Goal: Task Accomplishment & Management: Complete application form

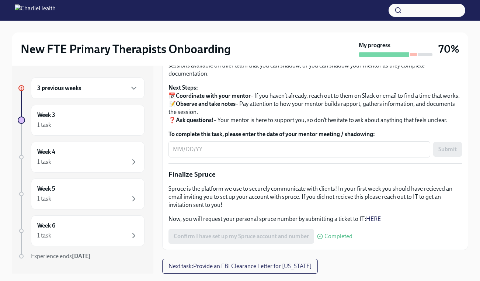
scroll to position [811, 0]
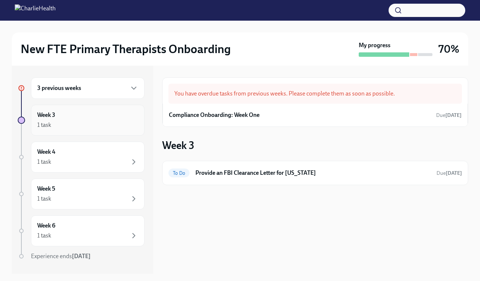
click at [69, 129] on div "1 task" at bounding box center [87, 125] width 101 height 9
click at [75, 94] on div "3 previous weeks" at bounding box center [88, 87] width 114 height 21
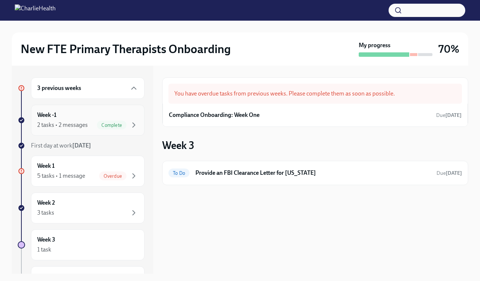
click at [74, 114] on div "Week -1 2 tasks • 2 messages Complete" at bounding box center [87, 120] width 101 height 18
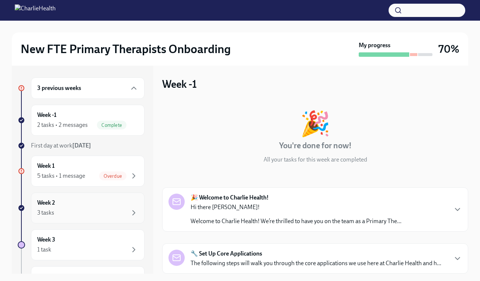
click at [65, 207] on div "Week 2 3 tasks" at bounding box center [87, 208] width 101 height 18
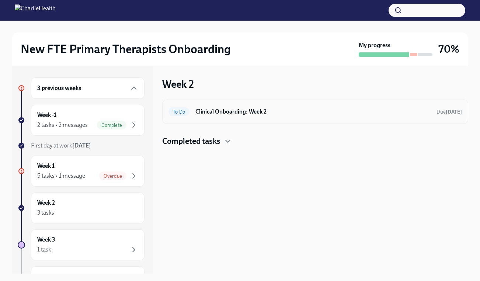
click at [284, 116] on div "To Do Clinical Onboarding: Week 2 Due [DATE]" at bounding box center [316, 112] width 294 height 12
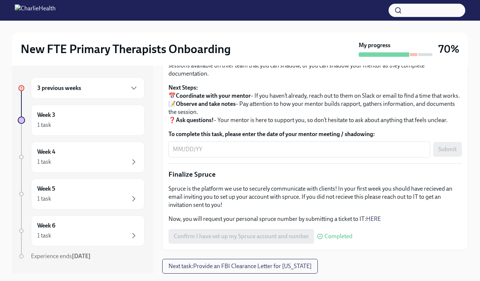
scroll to position [841, 0]
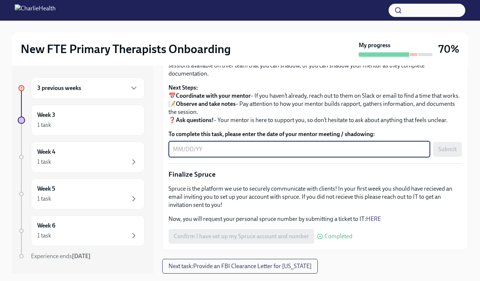
click at [177, 154] on textarea "To complete this task, please enter the date of your mentor meeting / shadowing:" at bounding box center [299, 149] width 253 height 9
type textarea "09/17/2025"
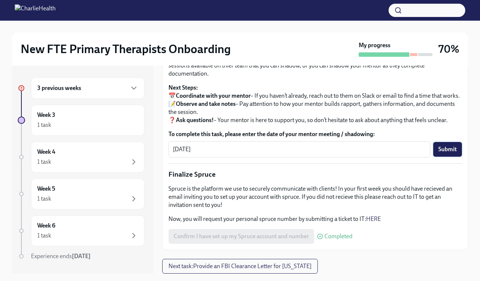
click at [442, 157] on button "Submit" at bounding box center [448, 149] width 29 height 15
